Goal: Information Seeking & Learning: Learn about a topic

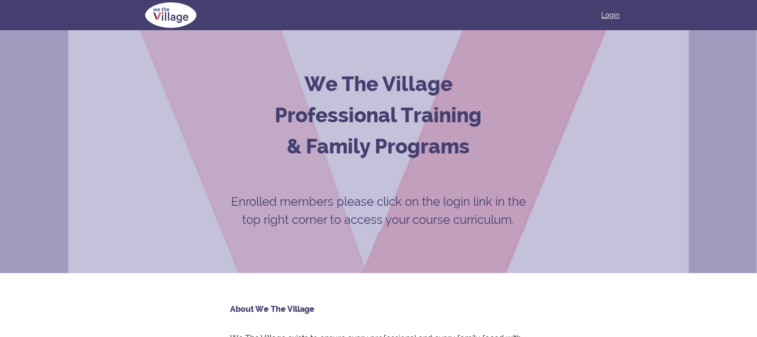
click at [615, 15] on link "Login" at bounding box center [611, 15] width 18 height 10
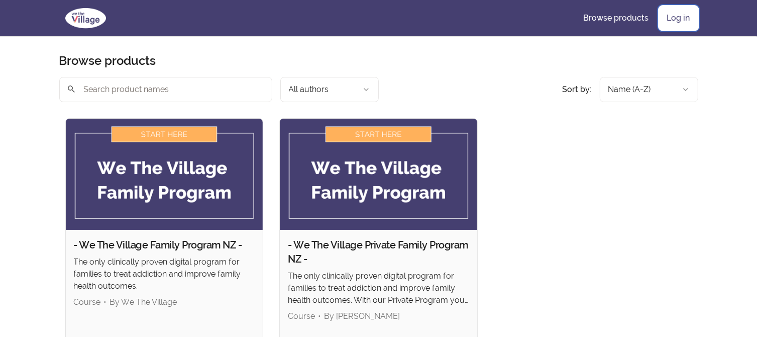
click at [674, 13] on link "Log in" at bounding box center [678, 18] width 39 height 24
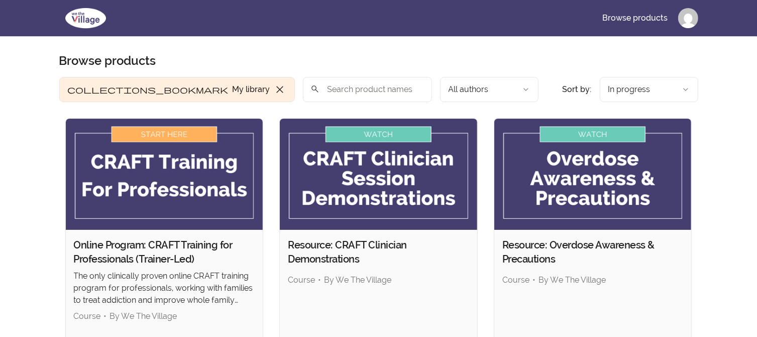
click at [89, 90] on button "collections_bookmark My library close" at bounding box center [177, 89] width 236 height 25
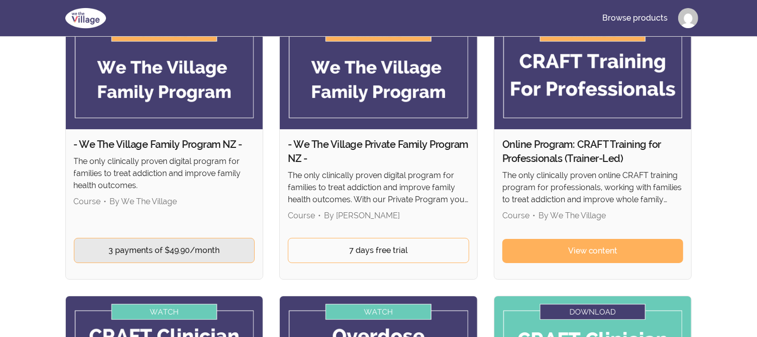
scroll to position [101, 0]
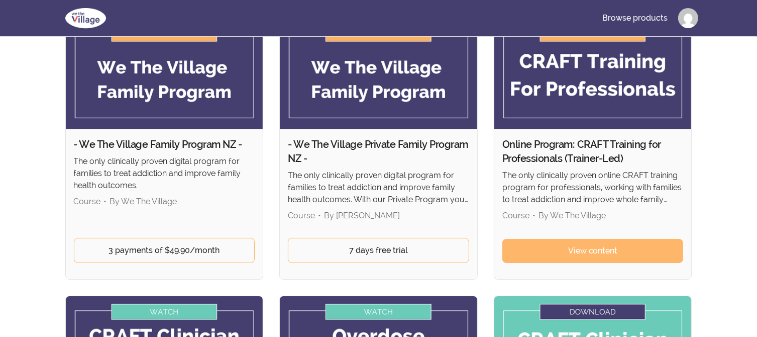
click at [596, 249] on span "View content" at bounding box center [593, 251] width 50 height 12
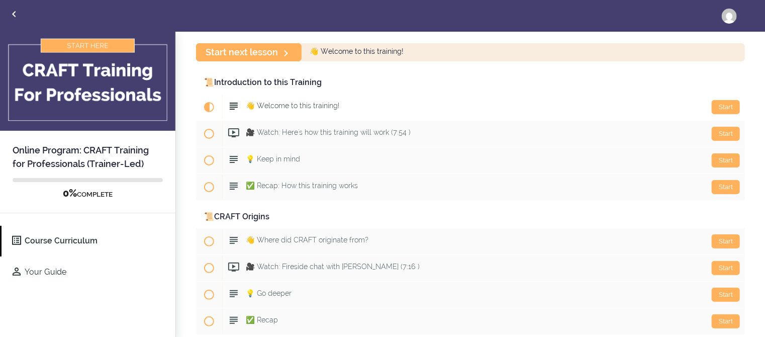
scroll to position [50, 0]
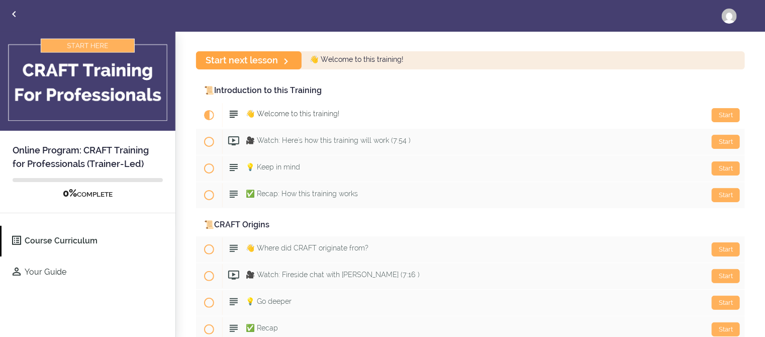
click at [269, 60] on link "Start next lesson" at bounding box center [249, 60] width 106 height 18
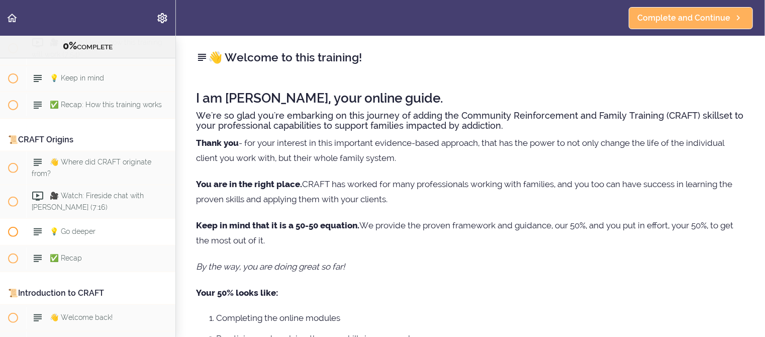
scroll to position [130, 0]
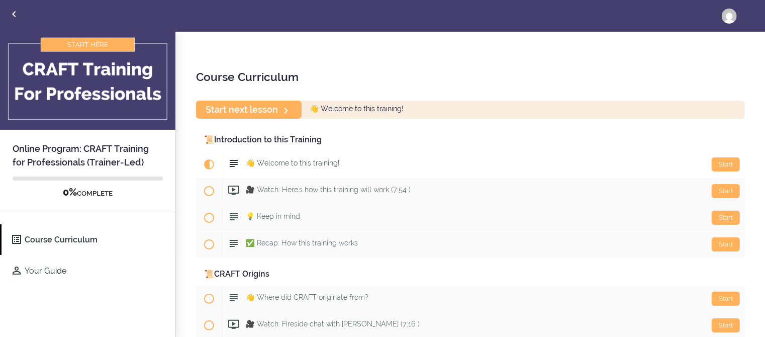
scroll to position [1, 0]
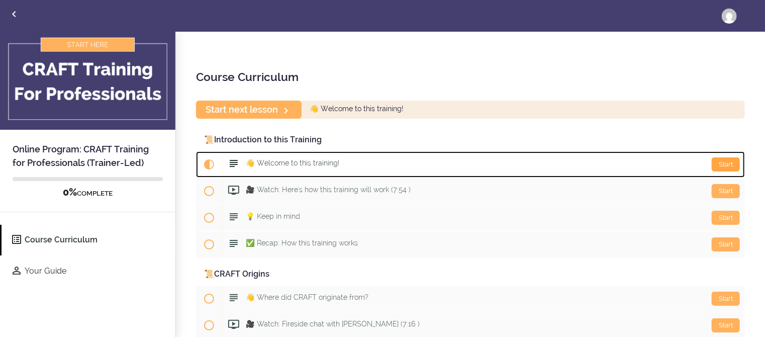
click at [718, 163] on div "Start" at bounding box center [726, 164] width 28 height 14
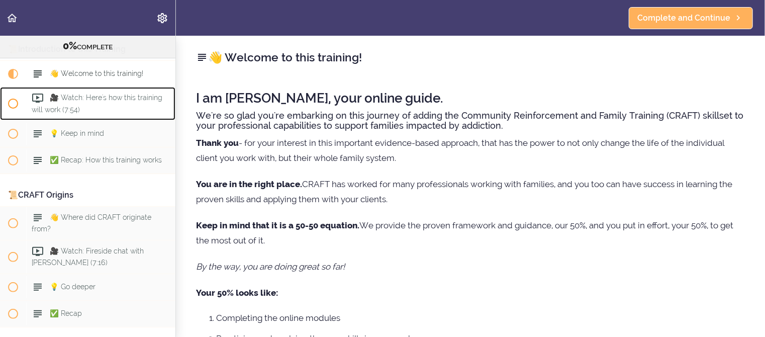
click at [39, 97] on use at bounding box center [37, 97] width 11 height 9
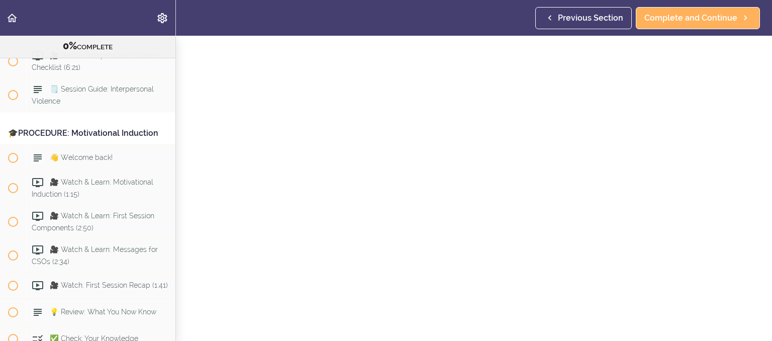
scroll to position [1608, 0]
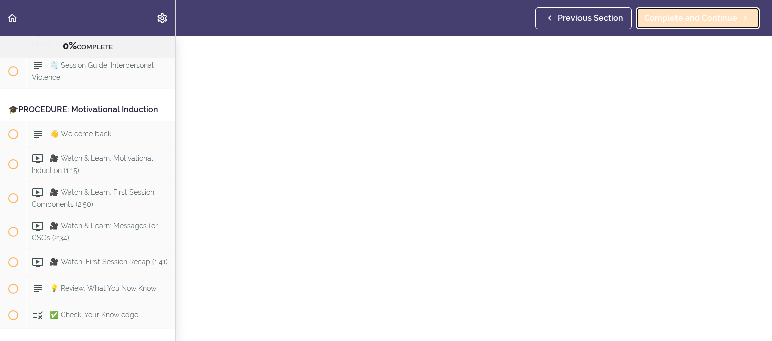
click at [687, 22] on span "Complete and Continue" at bounding box center [690, 18] width 93 height 12
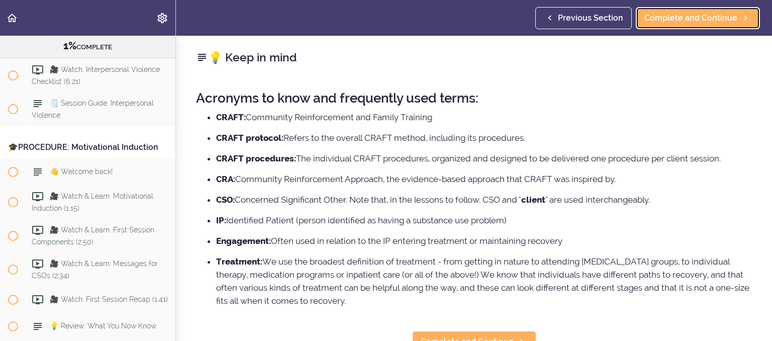
scroll to position [1636, 0]
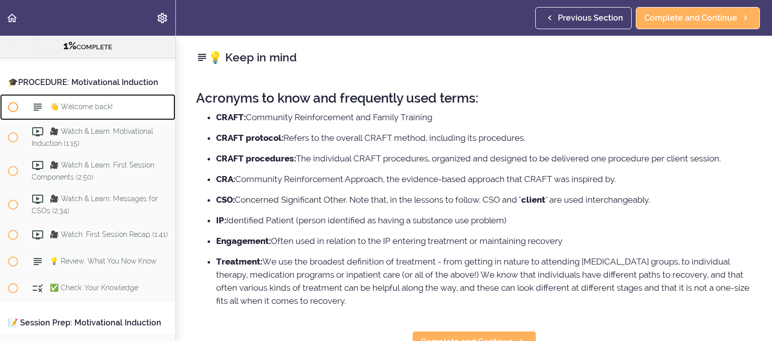
click at [47, 113] on span at bounding box center [40, 107] width 16 height 12
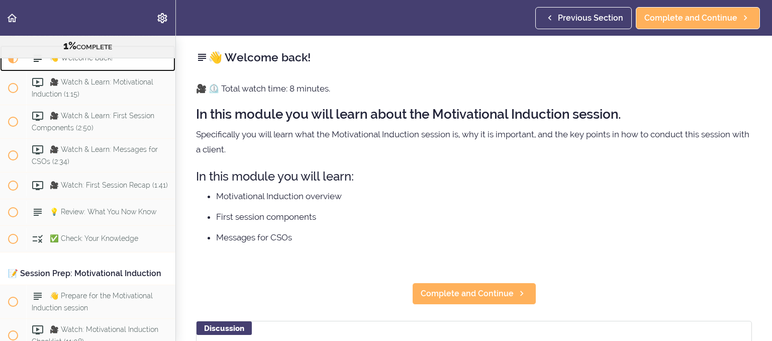
scroll to position [1685, 0]
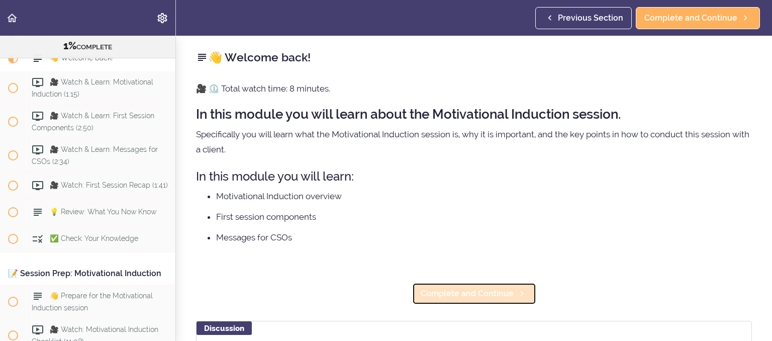
click at [467, 291] on span "Complete and Continue" at bounding box center [467, 294] width 93 height 12
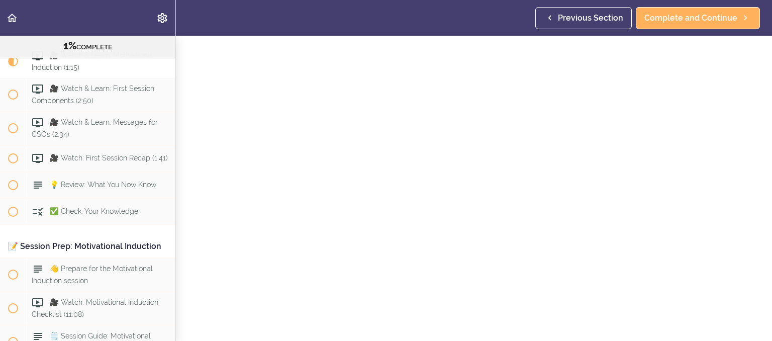
scroll to position [50, 0]
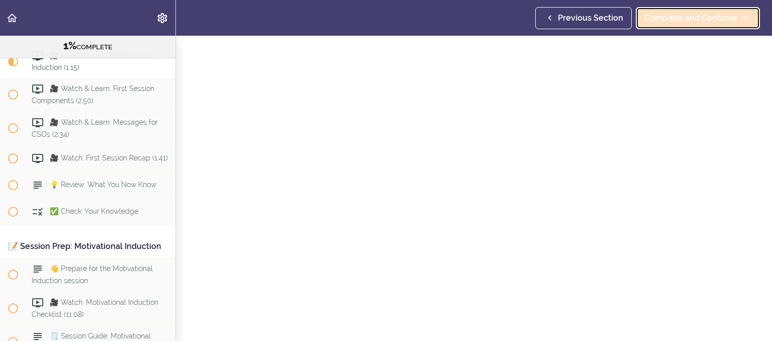
click at [686, 13] on span "Complete and Continue" at bounding box center [690, 18] width 93 height 12
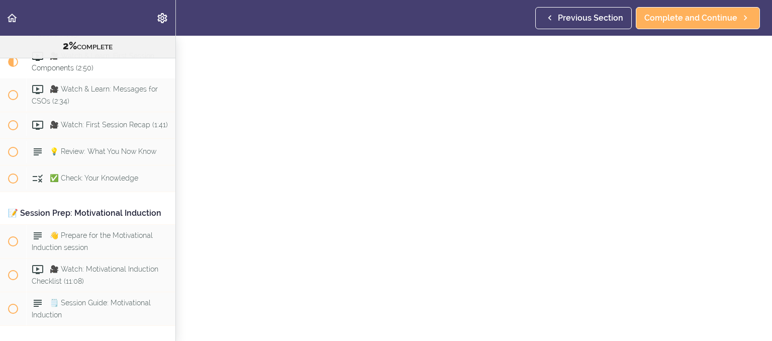
scroll to position [101, 0]
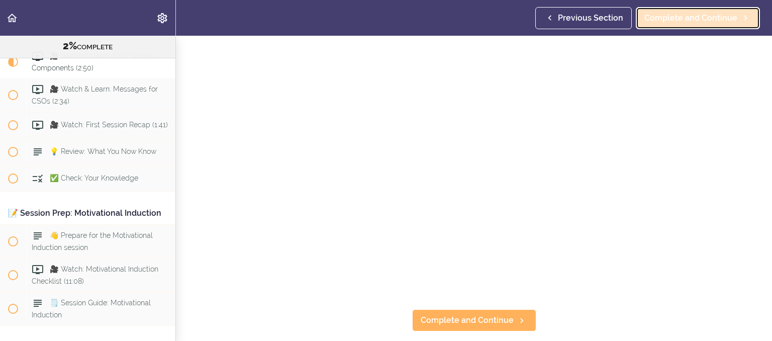
click at [667, 18] on span "Complete and Continue" at bounding box center [690, 18] width 93 height 12
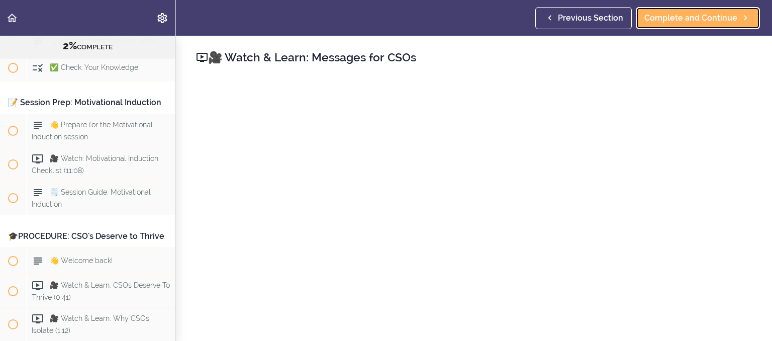
scroll to position [1880, 0]
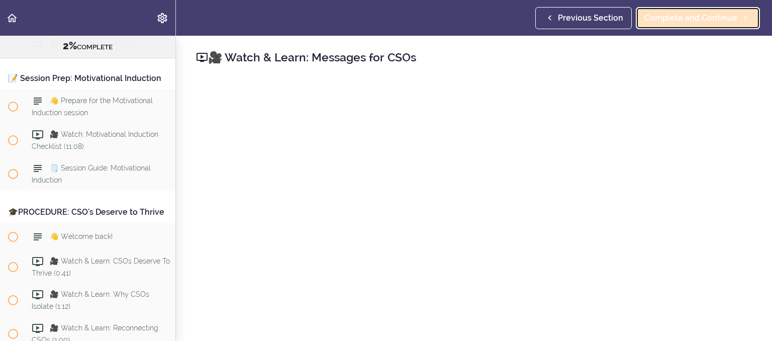
click at [700, 17] on span "Complete and Continue" at bounding box center [690, 18] width 93 height 12
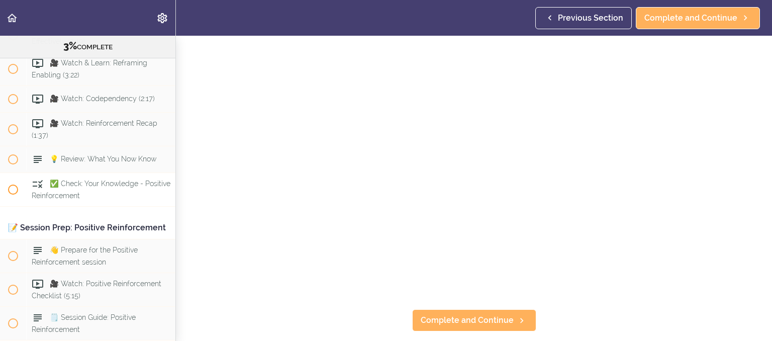
scroll to position [3723, 0]
